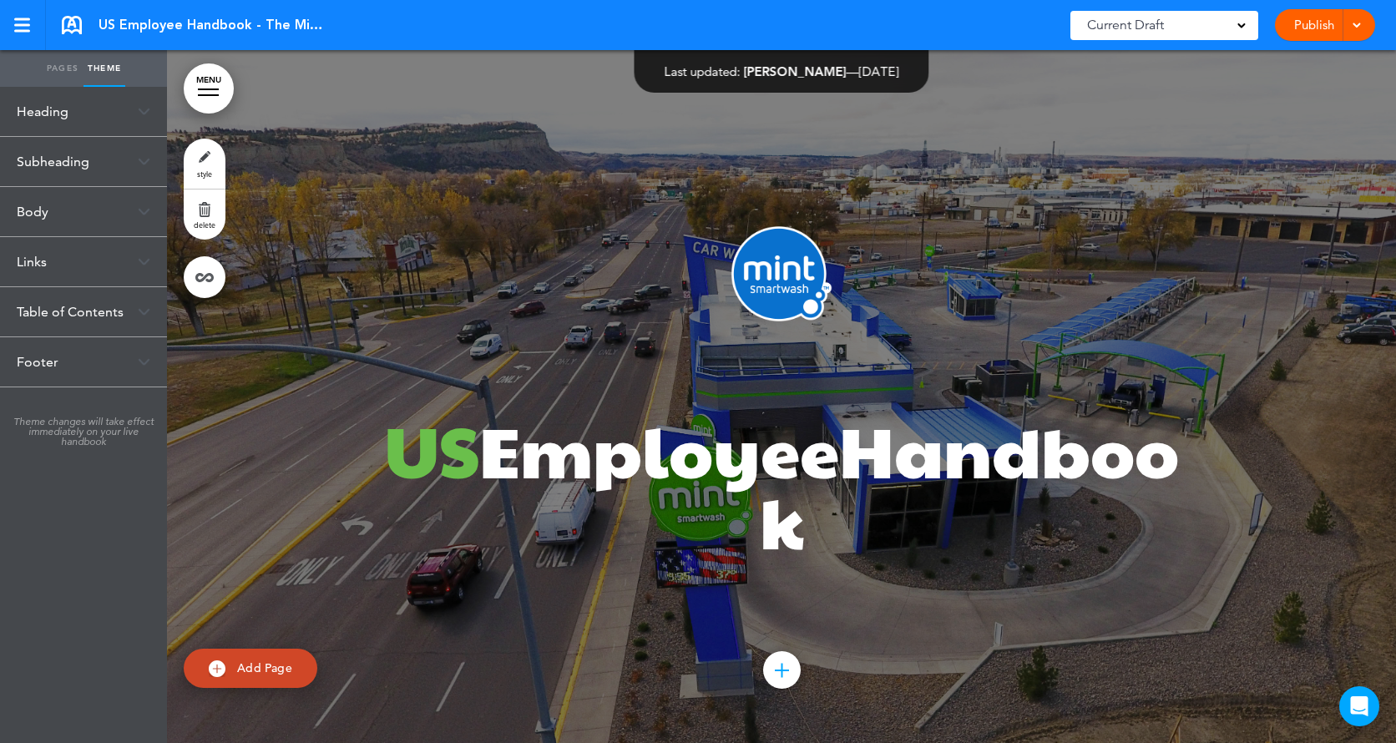
click at [136, 208] on div "Body" at bounding box center [83, 211] width 167 height 49
click at [151, 208] on div "Body" at bounding box center [83, 211] width 167 height 49
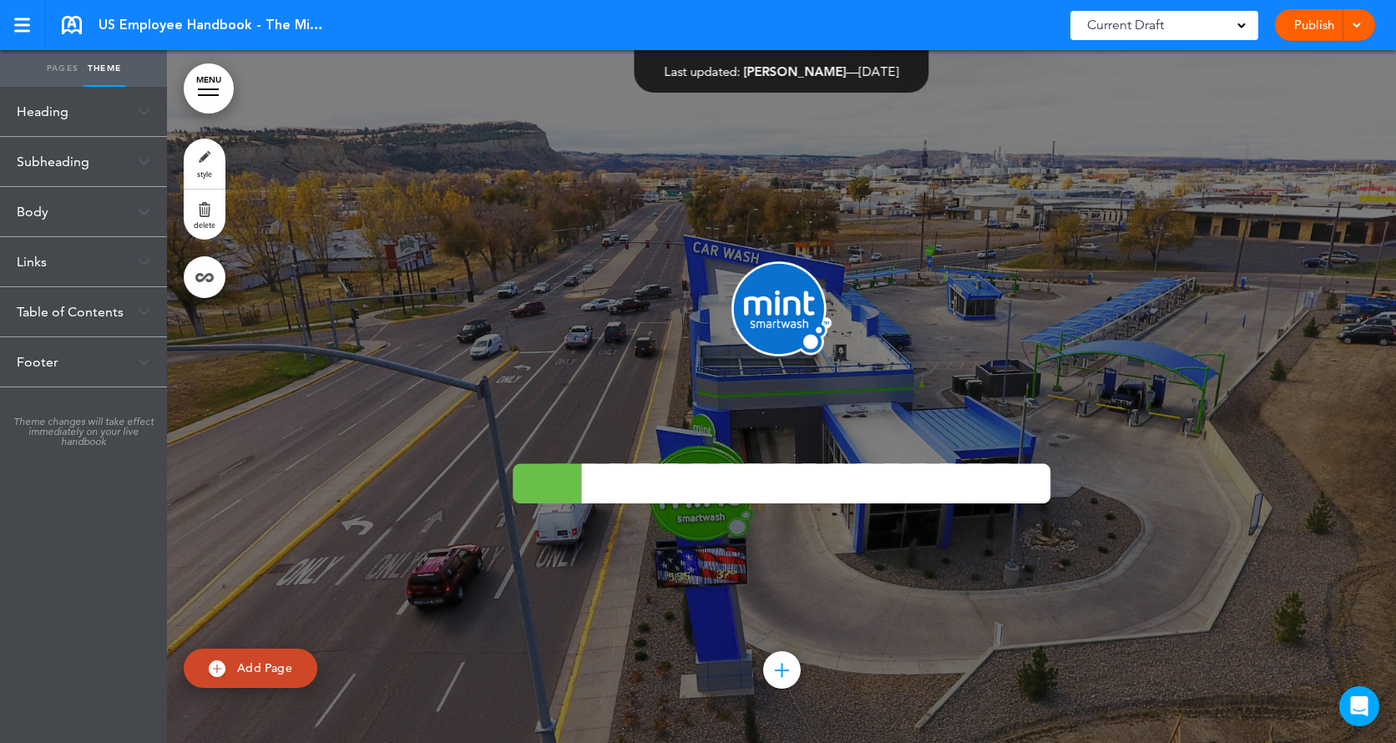
click at [147, 206] on div "Body" at bounding box center [83, 211] width 167 height 49
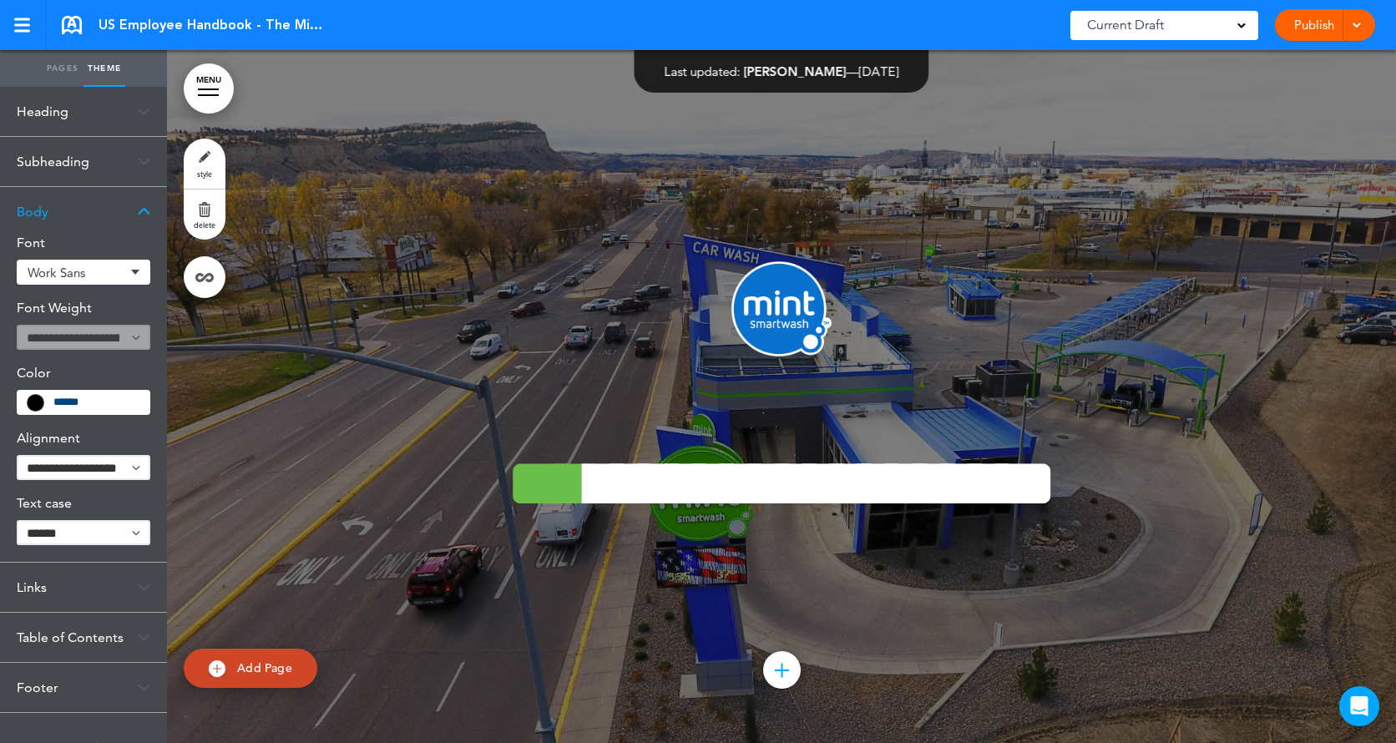
click at [86, 165] on div "Subheading" at bounding box center [83, 161] width 167 height 49
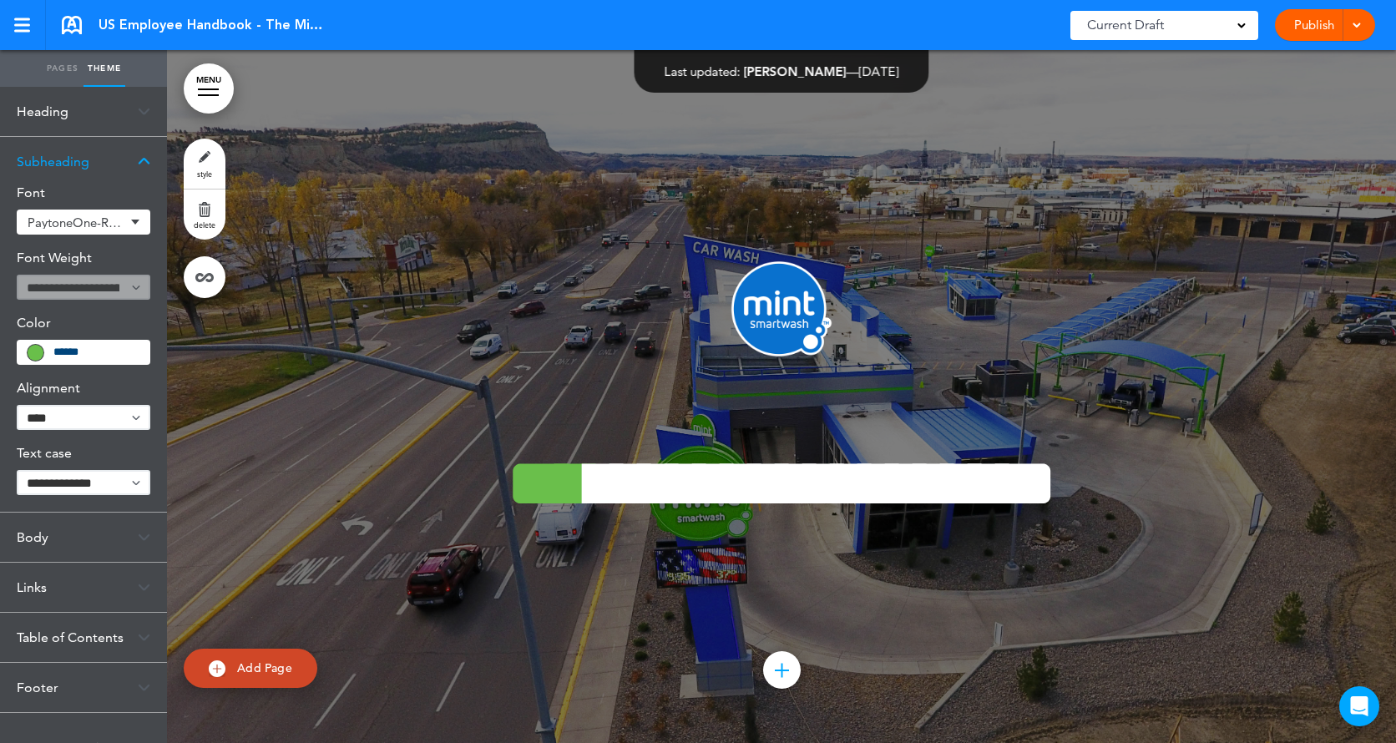
click at [135, 155] on div "Subheading" at bounding box center [83, 161] width 167 height 49
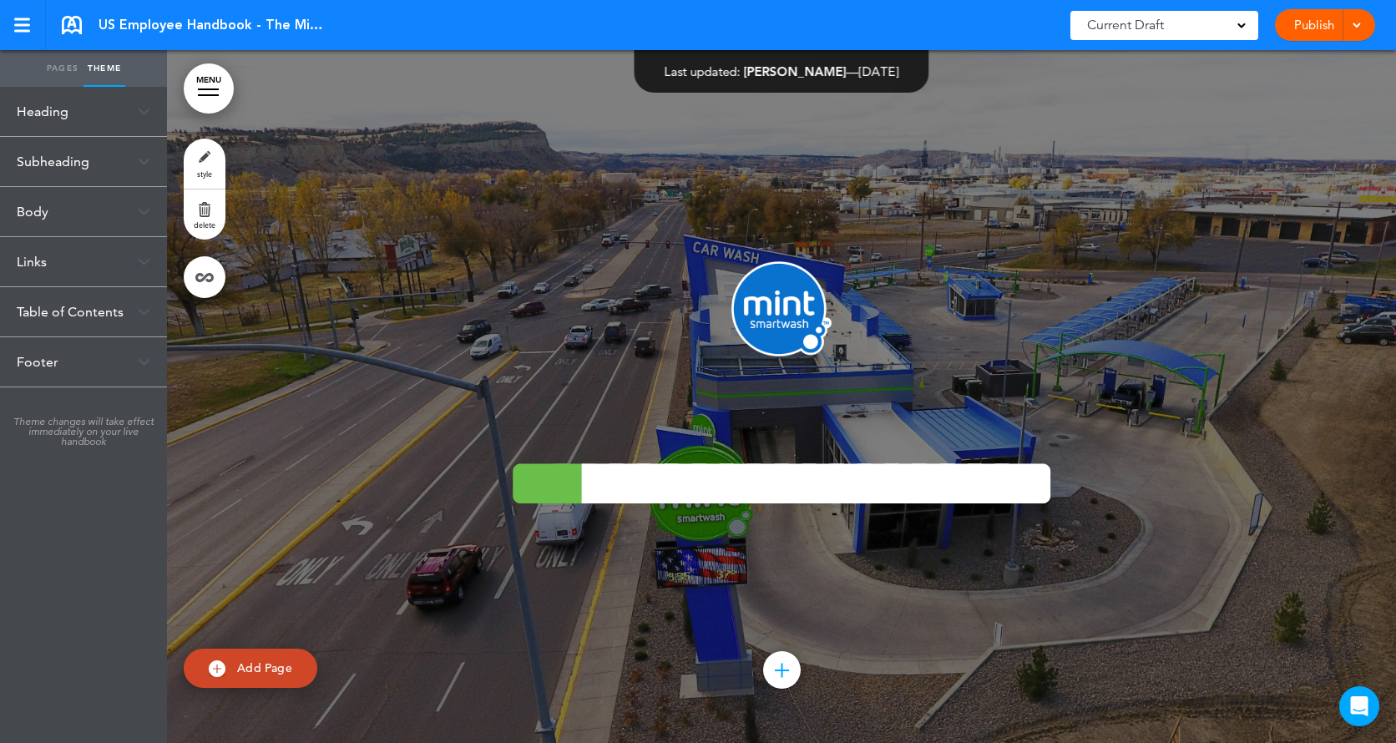
click at [58, 58] on link "Pages" at bounding box center [63, 68] width 42 height 37
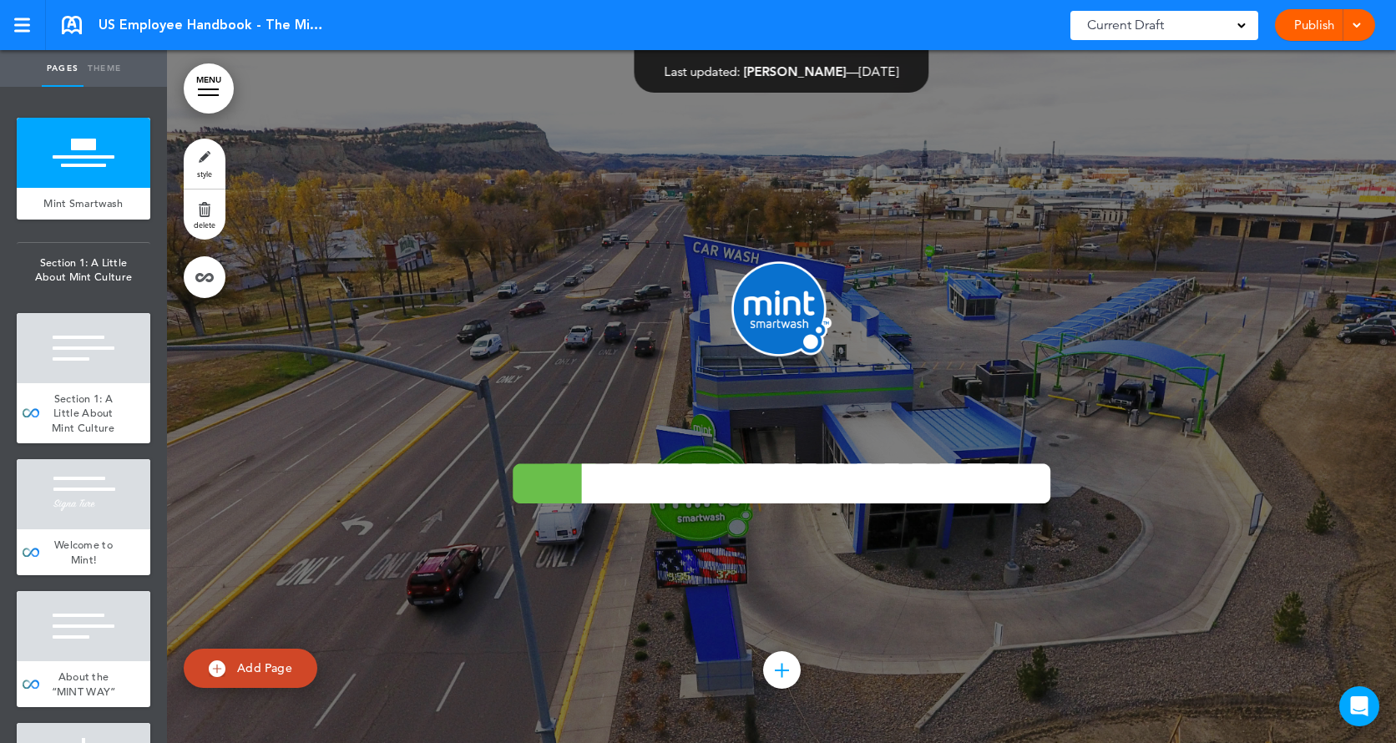
click at [195, 157] on link "style" at bounding box center [205, 164] width 42 height 50
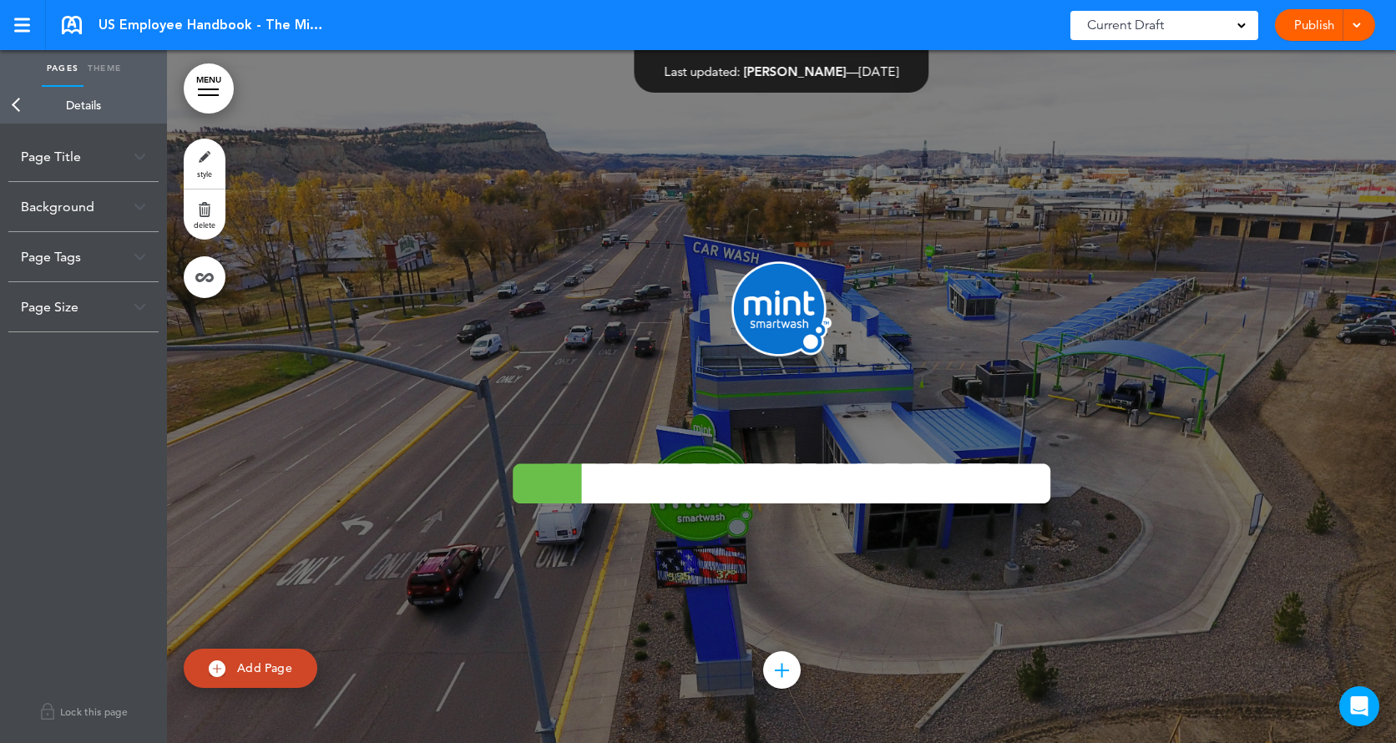
click at [144, 194] on div "Background" at bounding box center [83, 206] width 150 height 49
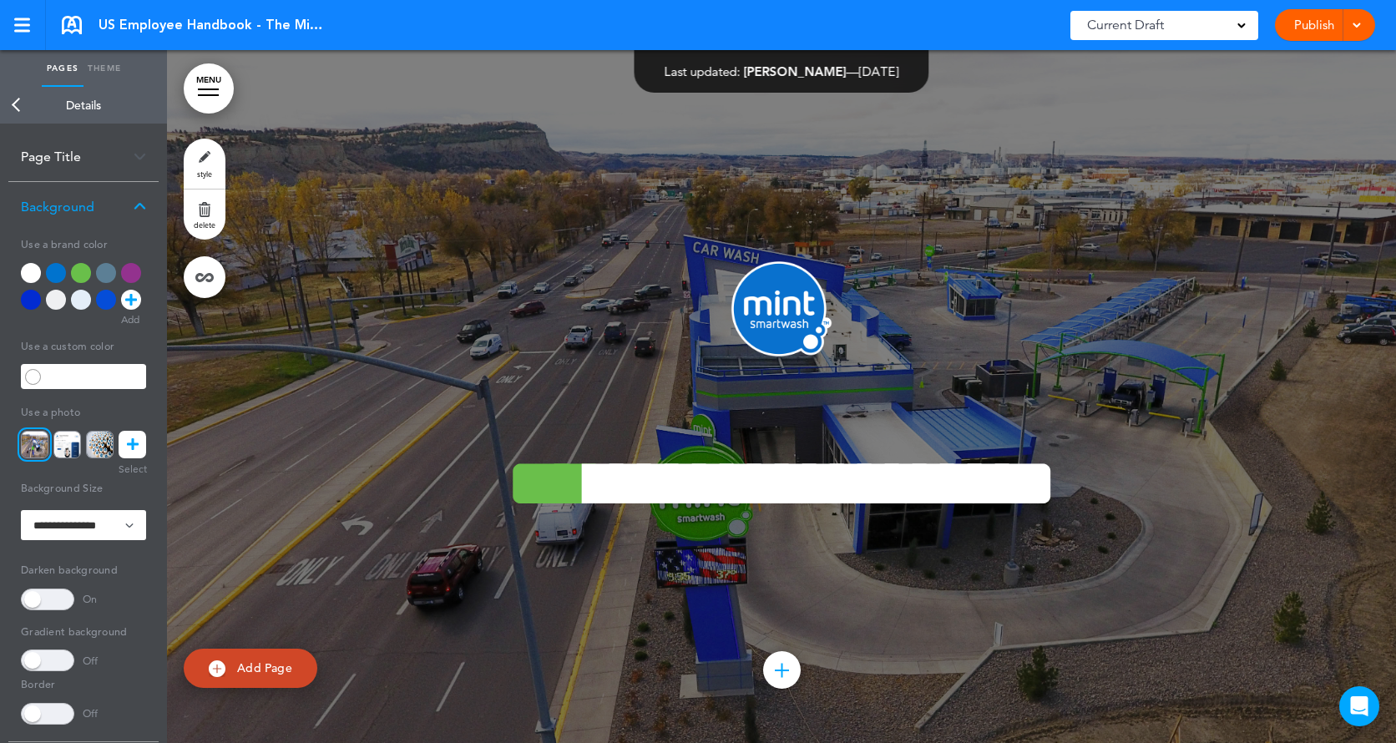
click at [127, 436] on icon at bounding box center [133, 445] width 12 height 28
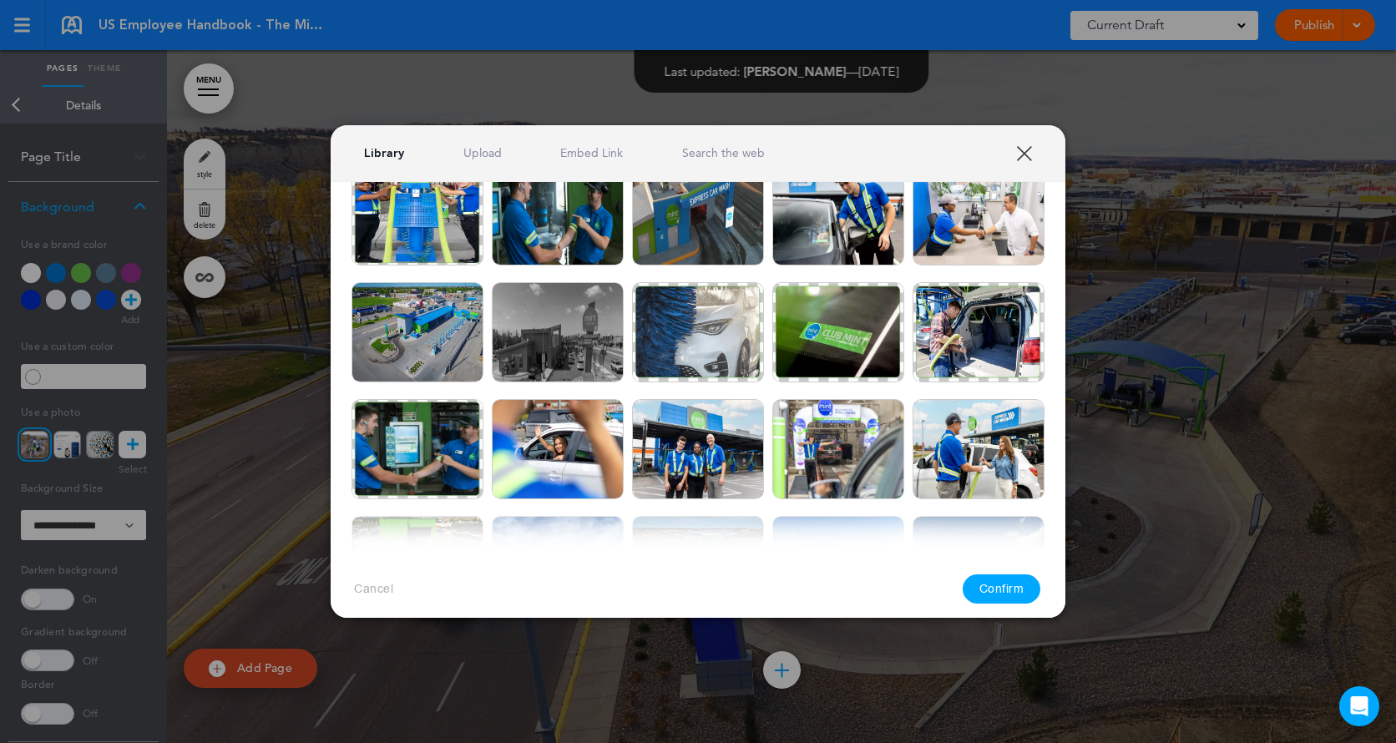
scroll to position [656, 0]
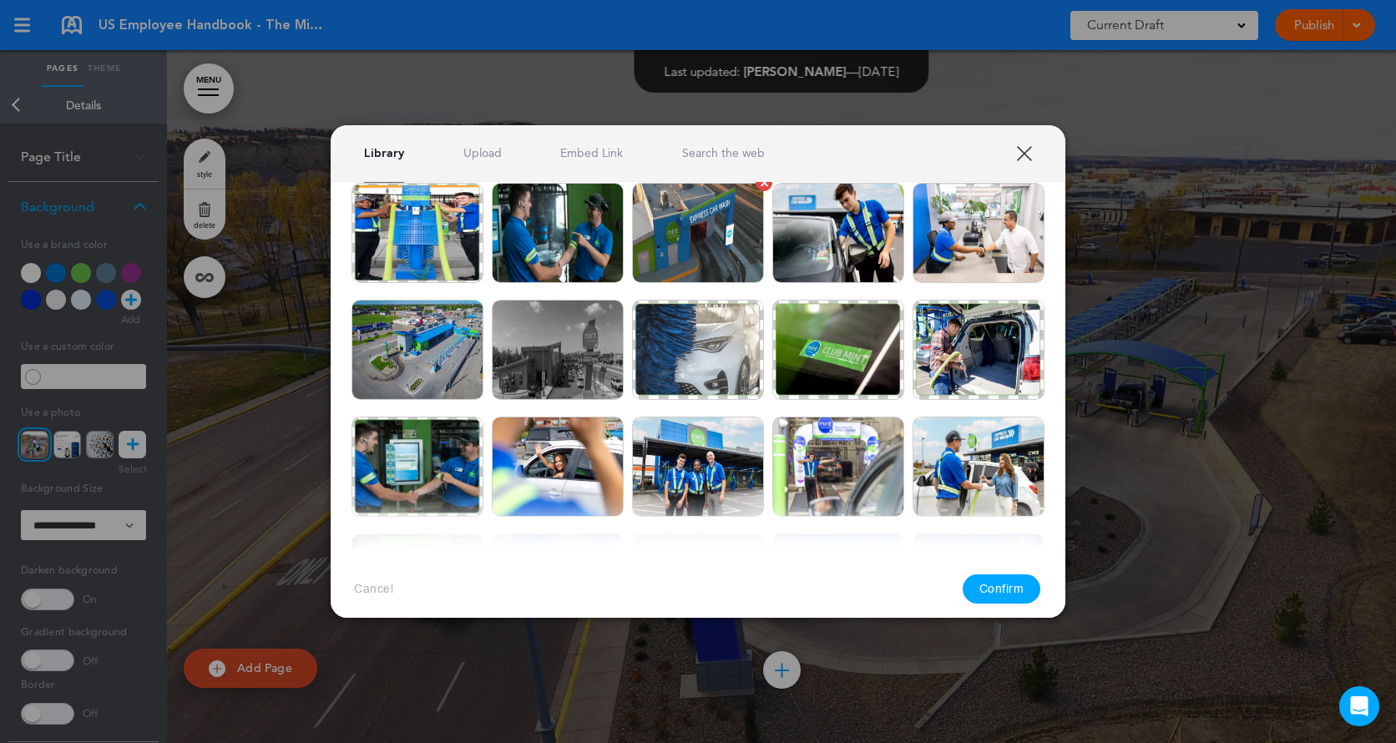
click at [695, 225] on img at bounding box center [698, 233] width 132 height 100
click at [1304, 104] on div at bounding box center [698, 371] width 1396 height 743
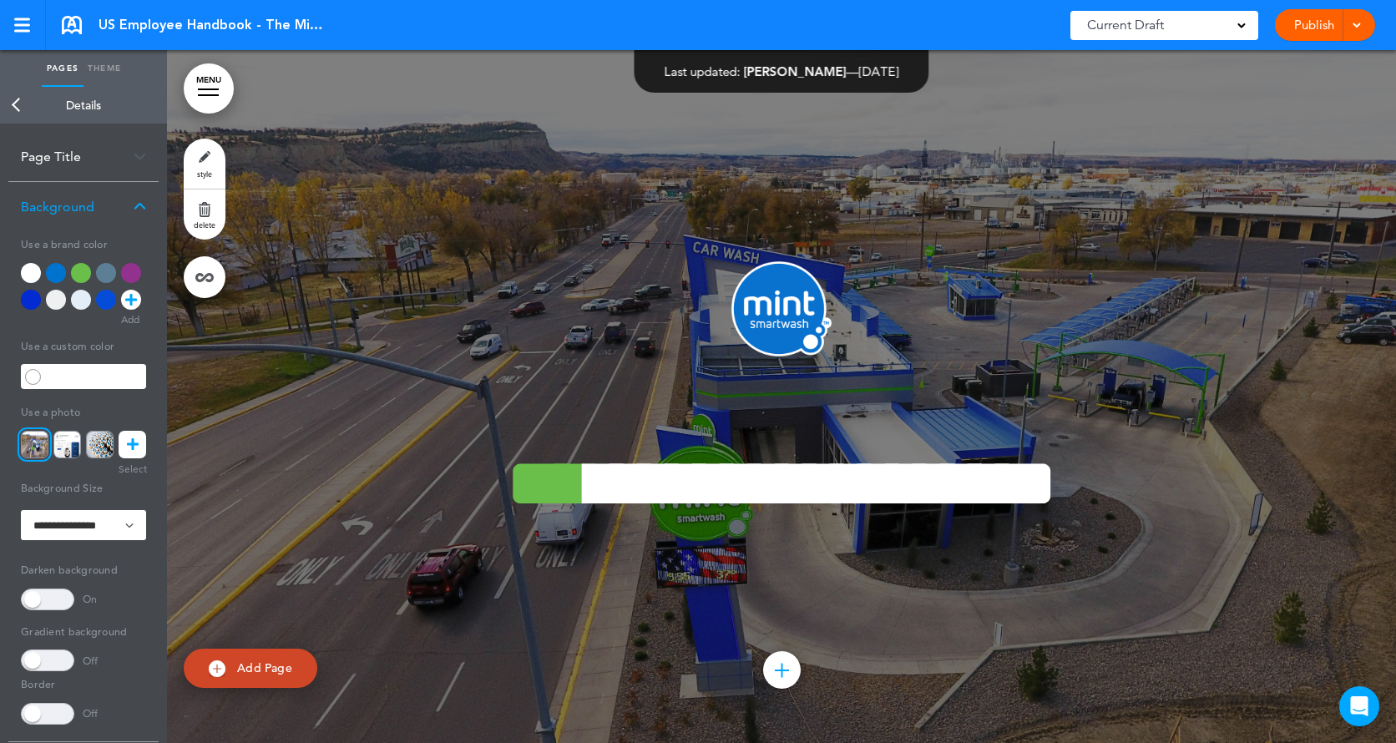
click at [130, 453] on icon at bounding box center [133, 445] width 12 height 28
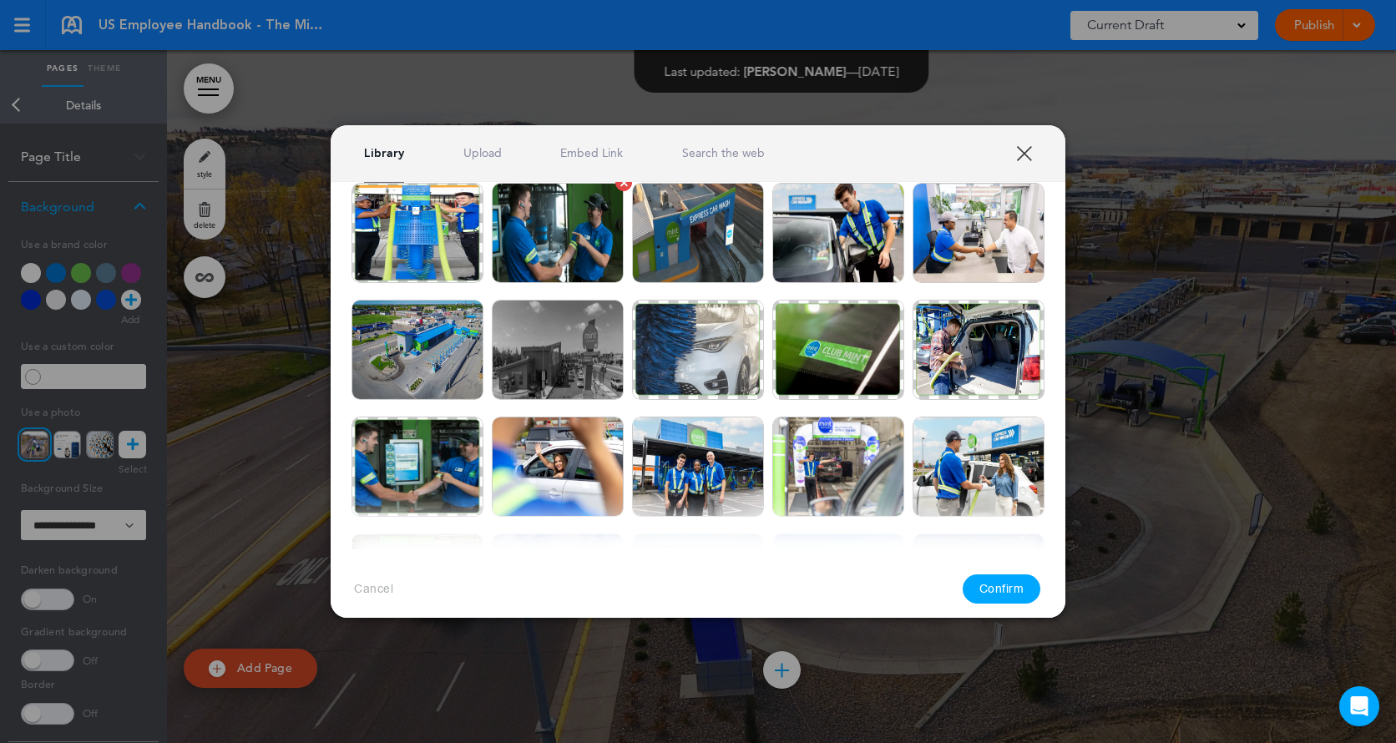
click at [585, 237] on img at bounding box center [558, 233] width 132 height 100
click at [1312, 165] on div at bounding box center [698, 371] width 1396 height 743
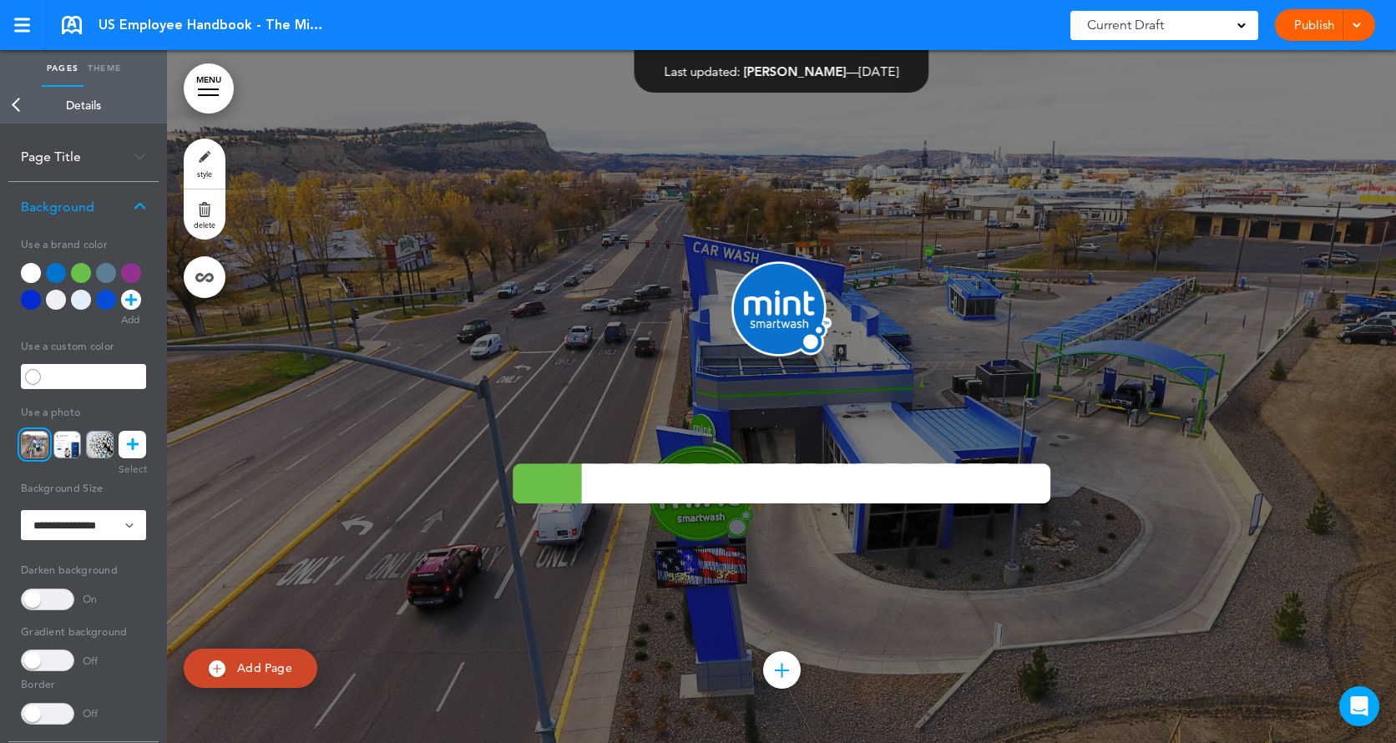
click at [1384, 731] on div at bounding box center [1384, 731] width 0 height 0
click at [129, 453] on icon at bounding box center [133, 445] width 12 height 28
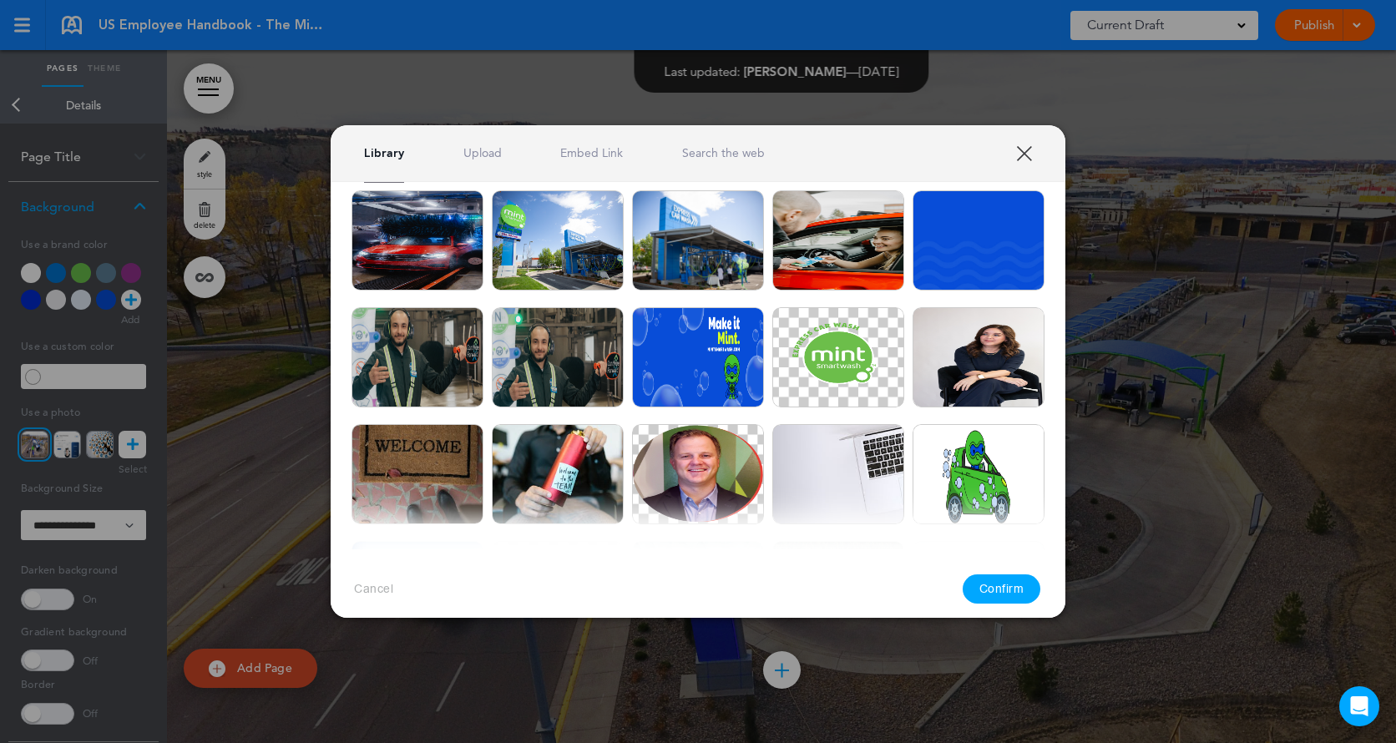
scroll to position [2610, 0]
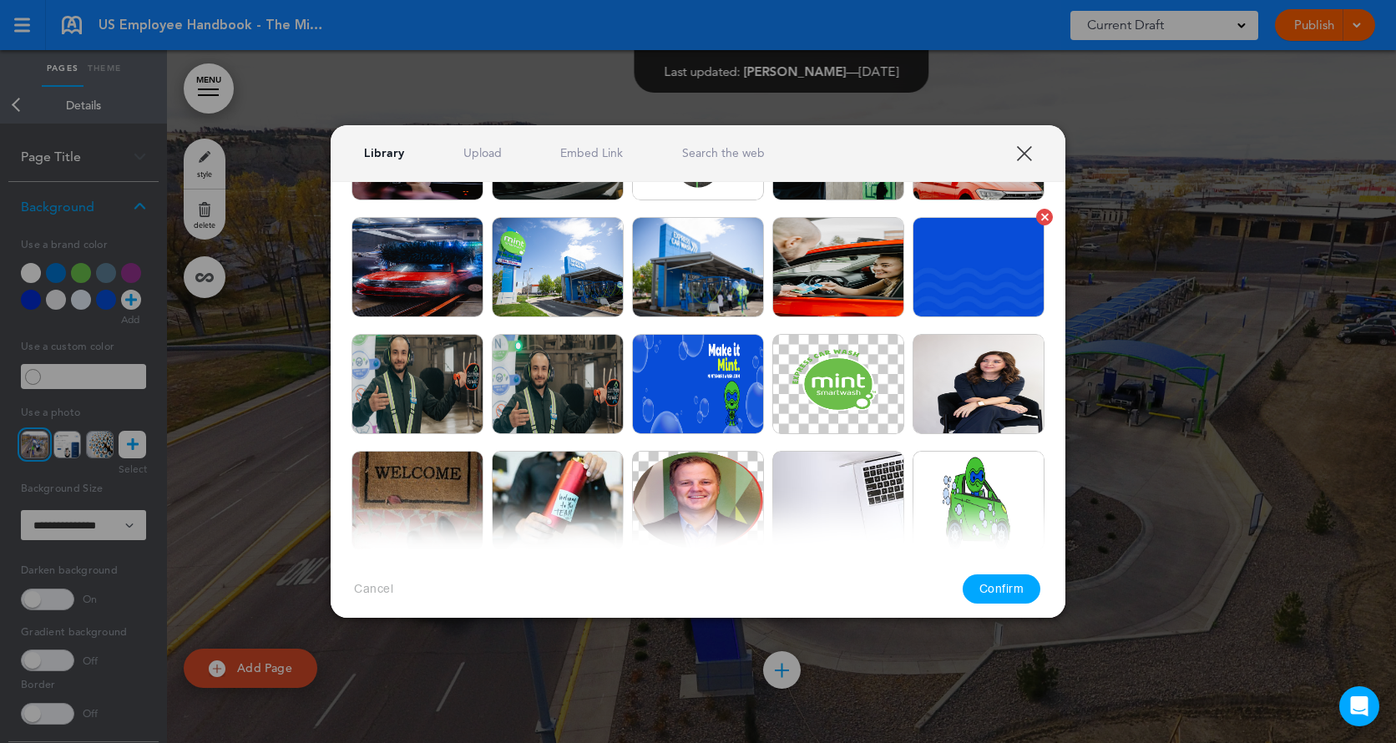
click at [985, 248] on img at bounding box center [979, 267] width 132 height 100
click at [1314, 139] on div at bounding box center [698, 371] width 1396 height 743
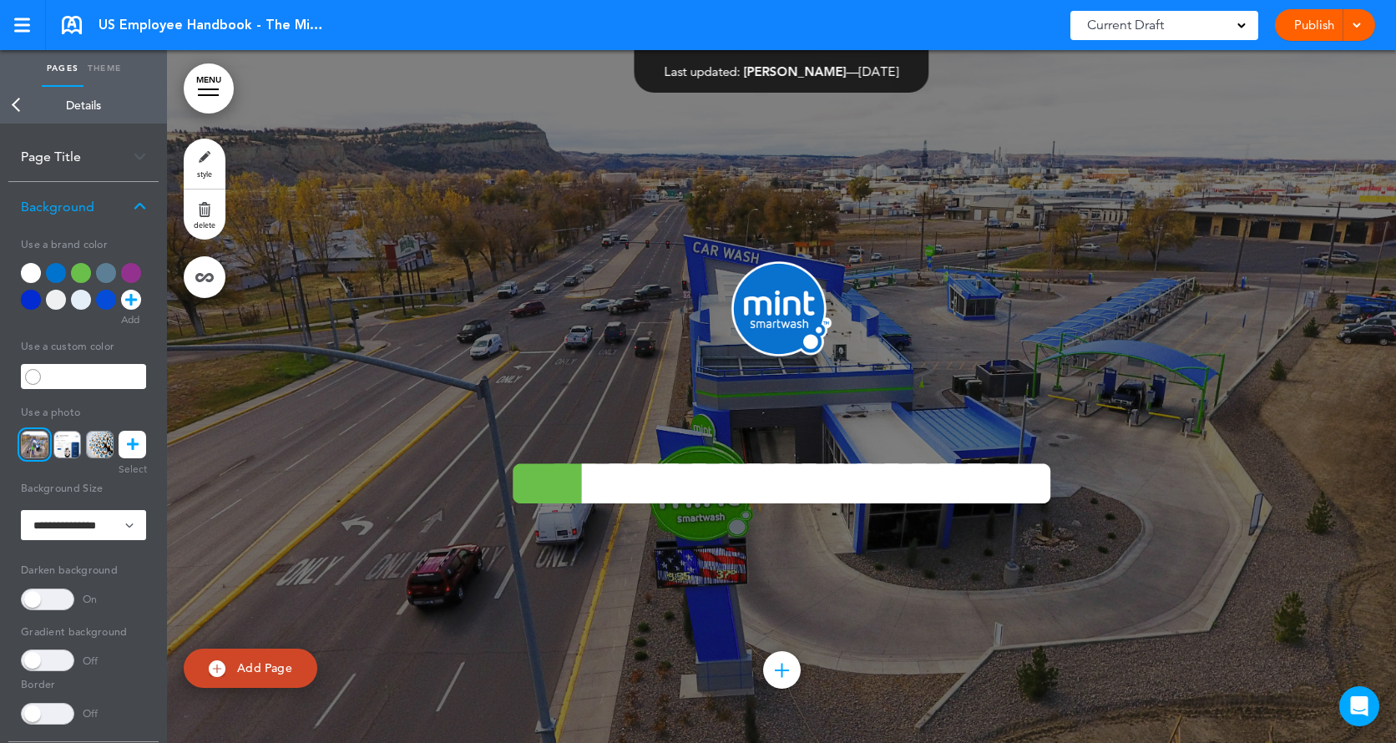
click at [124, 439] on link at bounding box center [133, 445] width 28 height 28
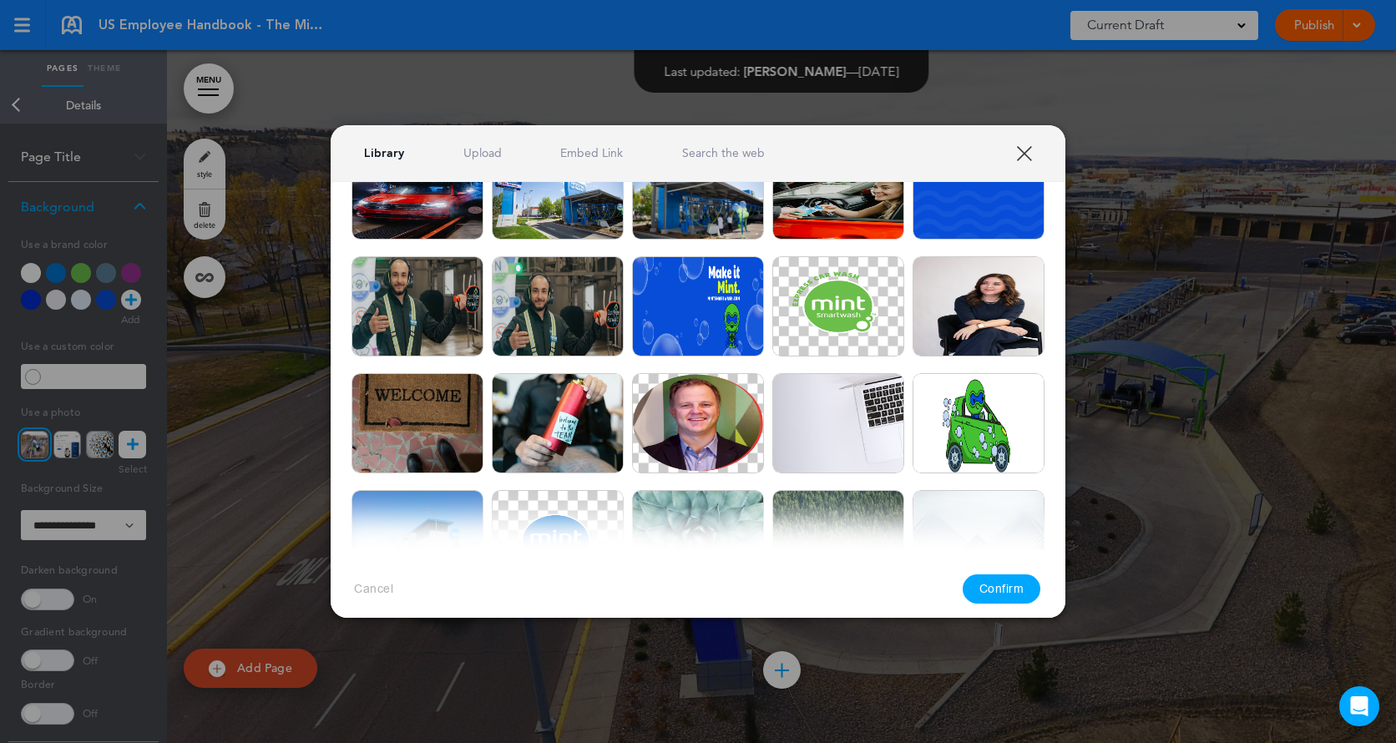
scroll to position [2377, 0]
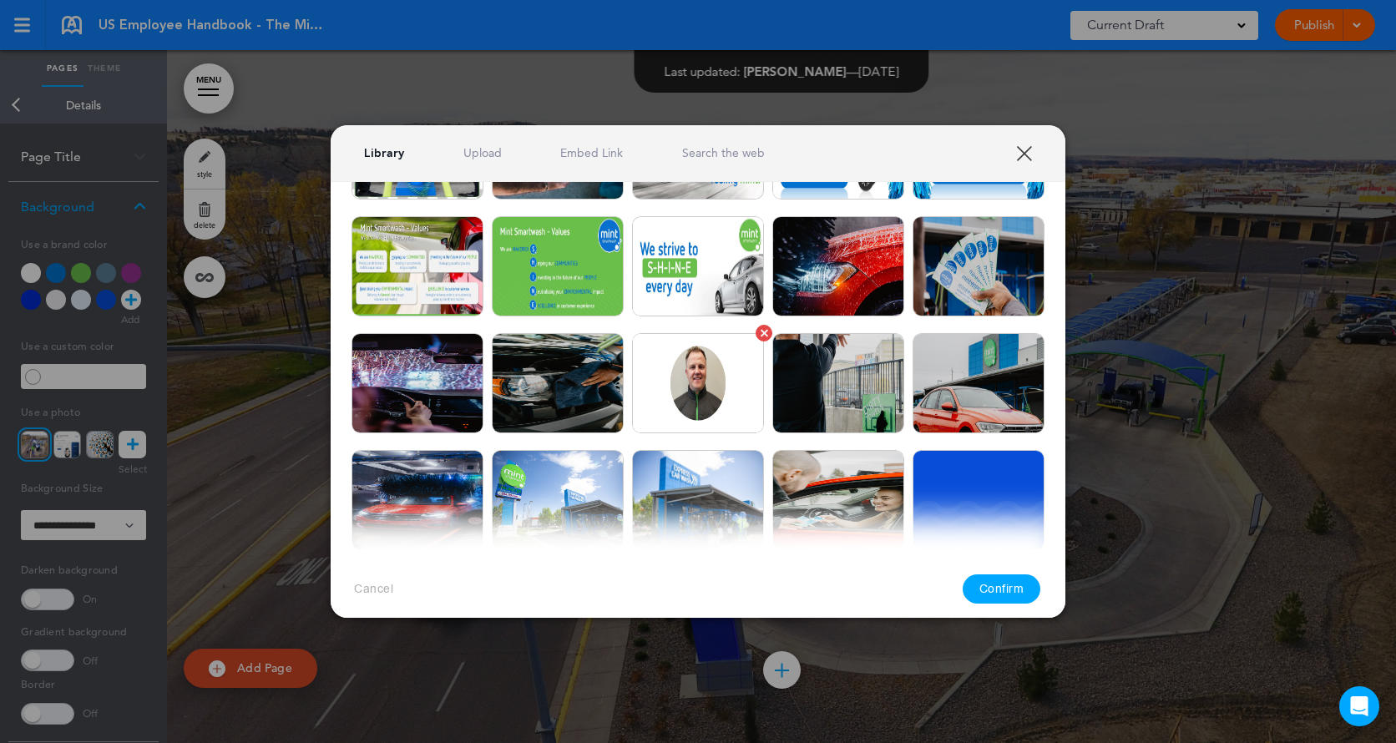
click at [684, 379] on img at bounding box center [698, 383] width 132 height 100
click at [817, 147] on div "Library Upload Embed Link Search the web" at bounding box center [698, 153] width 735 height 57
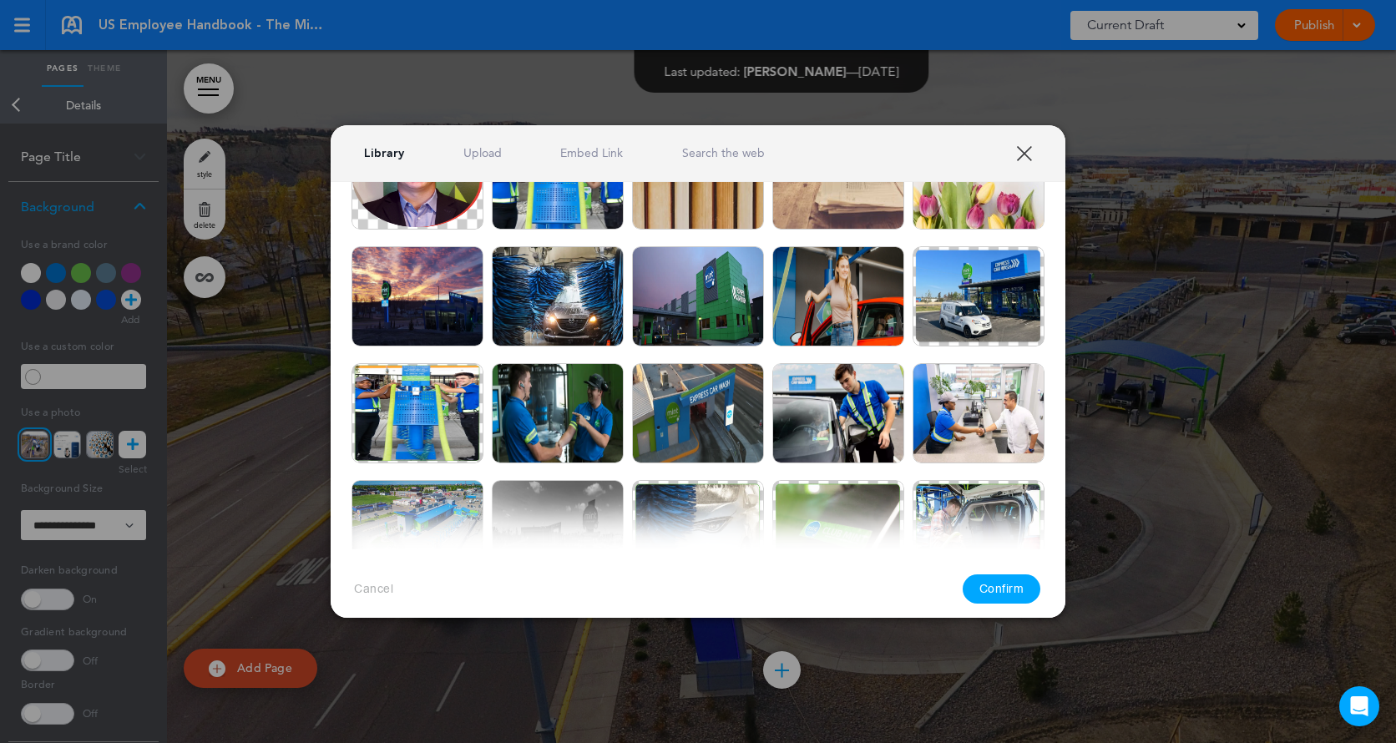
scroll to position [554, 0]
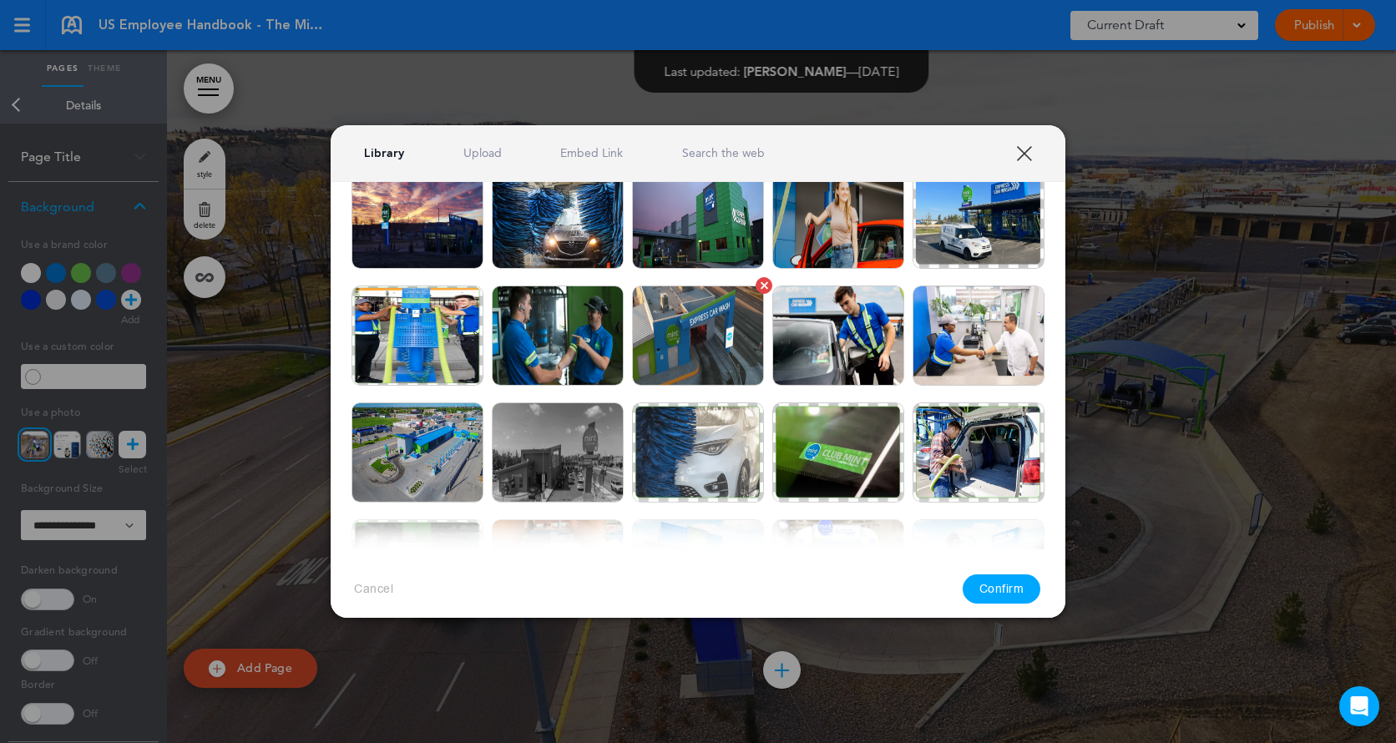
click at [719, 321] on img at bounding box center [698, 336] width 132 height 100
click at [1335, 63] on div at bounding box center [698, 371] width 1396 height 743
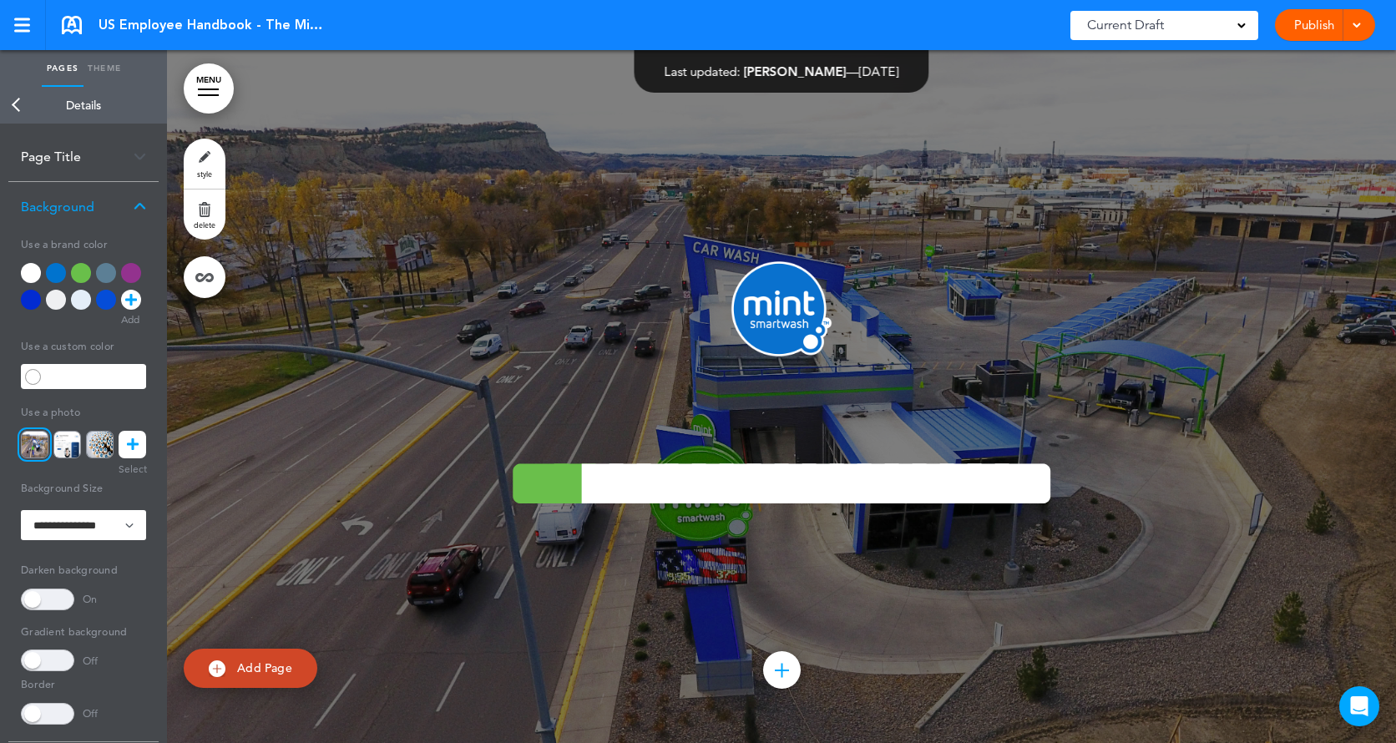
click at [138, 449] on icon at bounding box center [133, 445] width 12 height 28
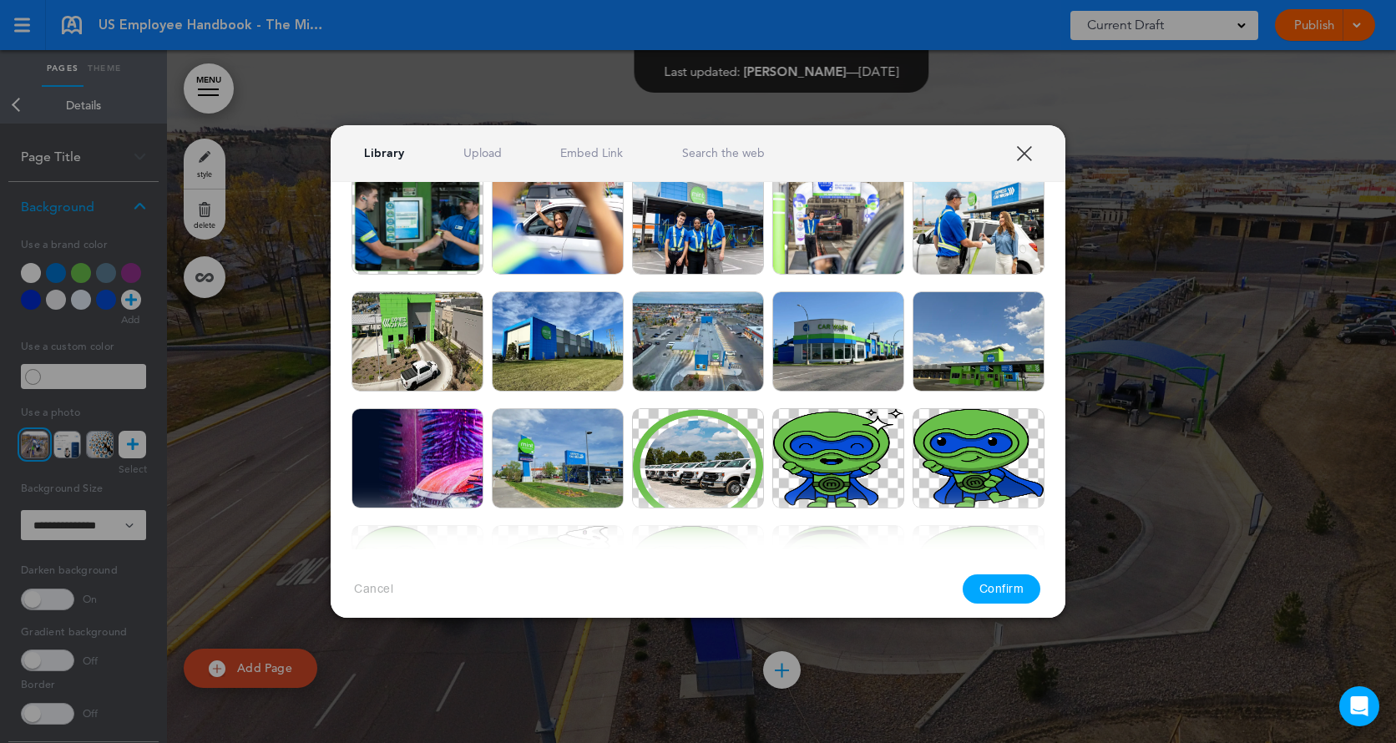
scroll to position [941, 0]
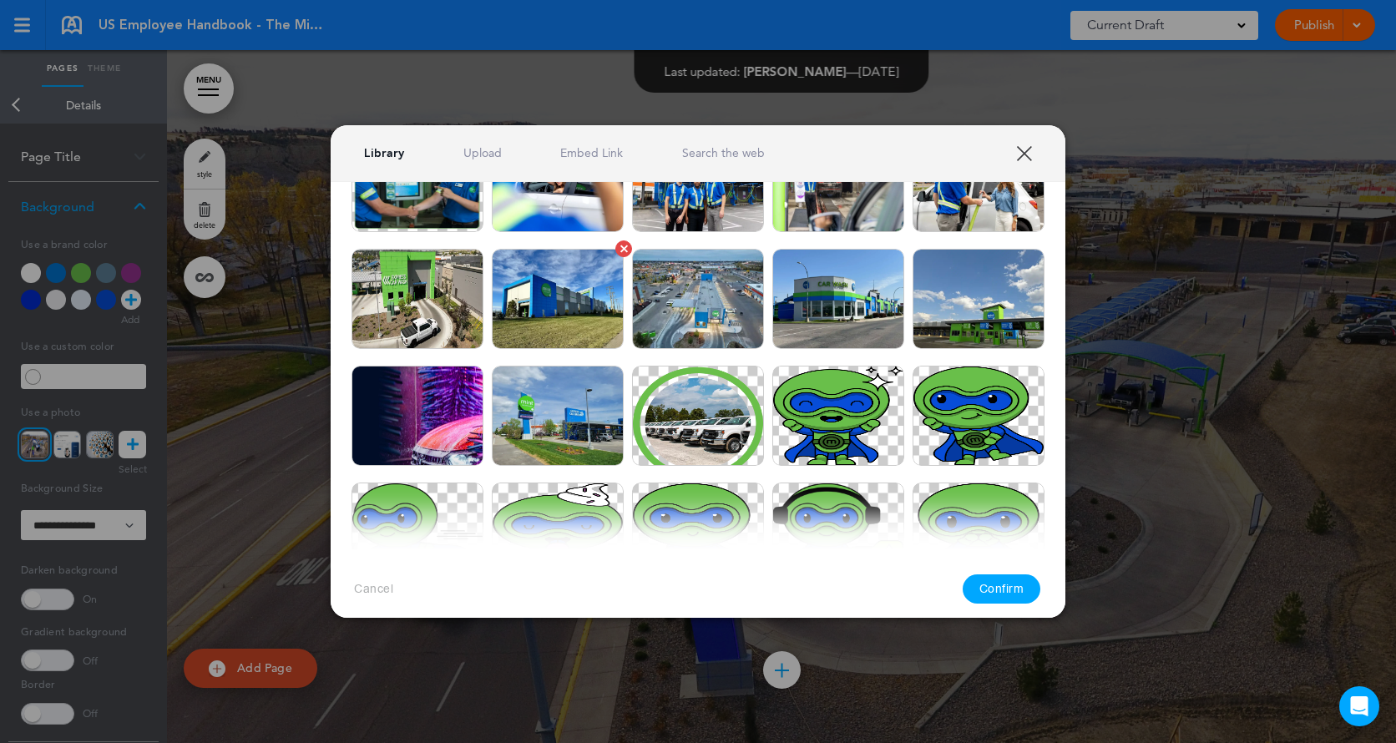
click at [549, 306] on img at bounding box center [558, 299] width 132 height 100
click at [556, 271] on img at bounding box center [558, 299] width 132 height 100
click at [1160, 113] on div at bounding box center [698, 371] width 1396 height 743
